Goal: Task Accomplishment & Management: Manage account settings

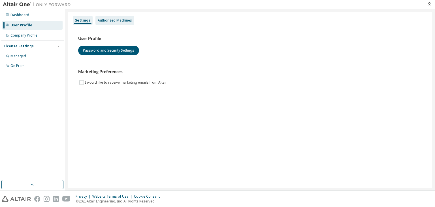
click at [119, 20] on div "Authorized Machines" at bounding box center [115, 20] width 34 height 5
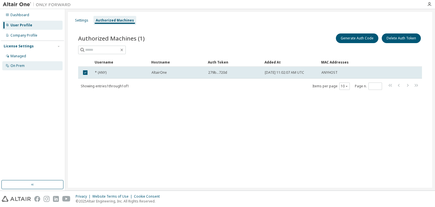
click at [16, 67] on div "On Prem" at bounding box center [17, 65] width 14 height 5
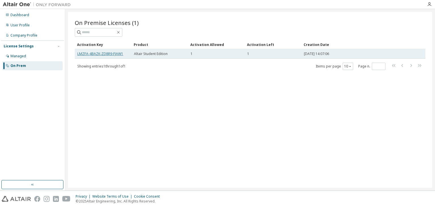
click at [112, 52] on link "LMZFA-4BAZK-ZD8R9-FJAW1" at bounding box center [100, 53] width 46 height 5
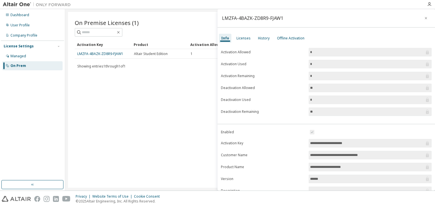
click at [79, 118] on div "On Premise Licenses (1) Clear Load Save Save As Field Operator Value Select fil…" at bounding box center [250, 100] width 364 height 176
drag, startPoint x: 121, startPoint y: 54, endPoint x: 74, endPoint y: 51, distance: 47.9
click at [74, 51] on div "On Premise Licenses (1) Clear Load Save Save As Field Operator Value Select fil…" at bounding box center [250, 100] width 364 height 176
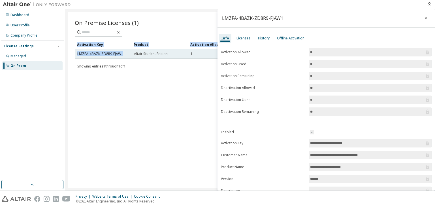
click at [128, 52] on div "LMZFA-4BAZK-ZD8R9-FJAW1" at bounding box center [103, 54] width 52 height 5
drag, startPoint x: 122, startPoint y: 54, endPoint x: 76, endPoint y: 54, distance: 45.9
click at [76, 54] on td "LMZFA-4BAZK-ZD8R9-FJAW1" at bounding box center [103, 54] width 57 height 10
copy link "LMZFA-4BAZK-ZD8R9-FJAW1"
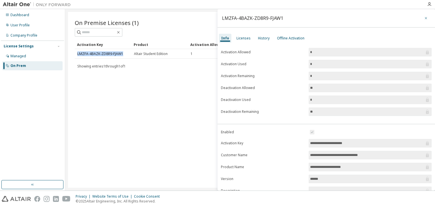
click at [424, 18] on icon "button" at bounding box center [426, 18] width 4 height 5
